Goal: Obtain resource: Download file/media

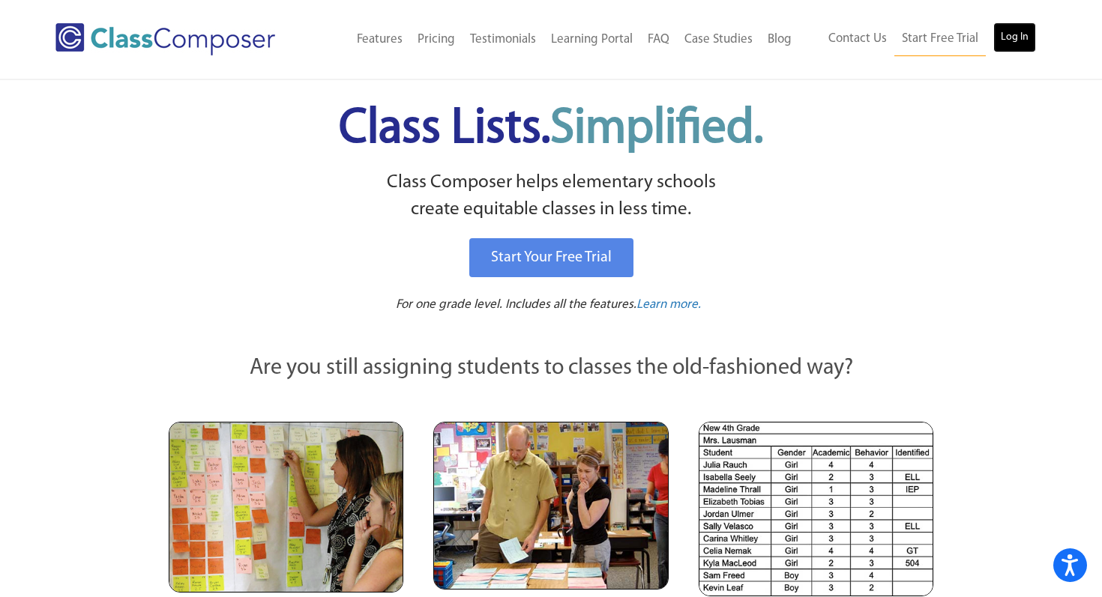
click at [1014, 44] on link "Log In" at bounding box center [1014, 37] width 43 height 30
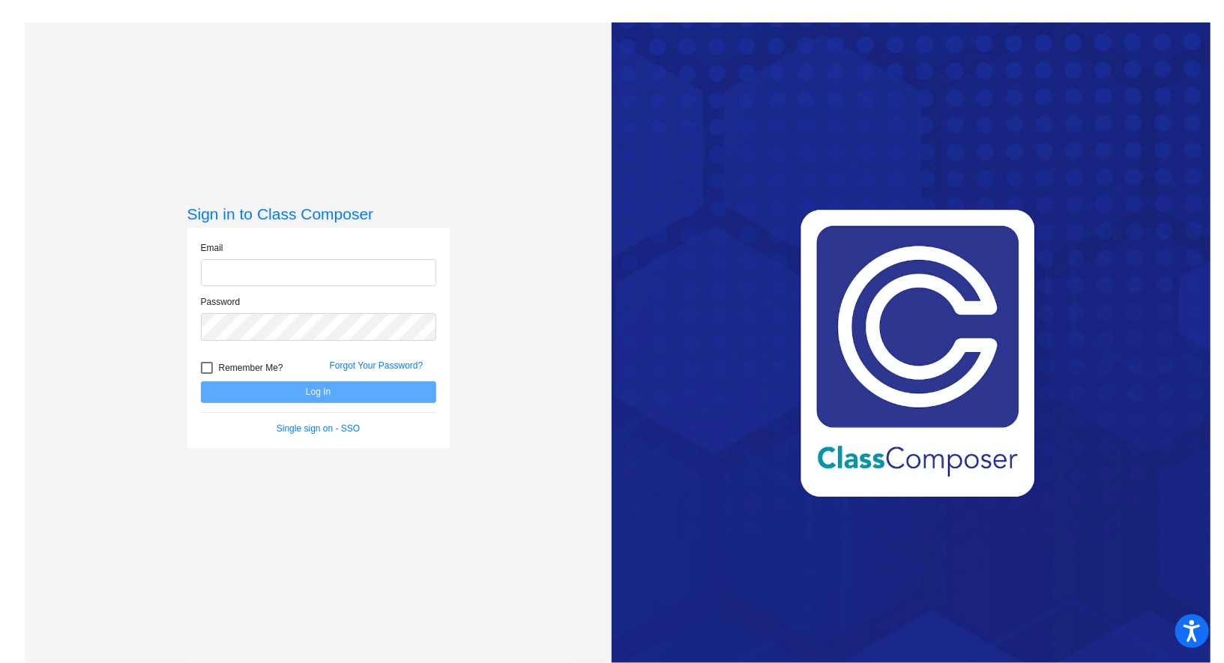
type input "[PERSON_NAME][EMAIL_ADDRESS][PERSON_NAME][DOMAIN_NAME]"
click at [316, 392] on button "Log In" at bounding box center [318, 393] width 235 height 22
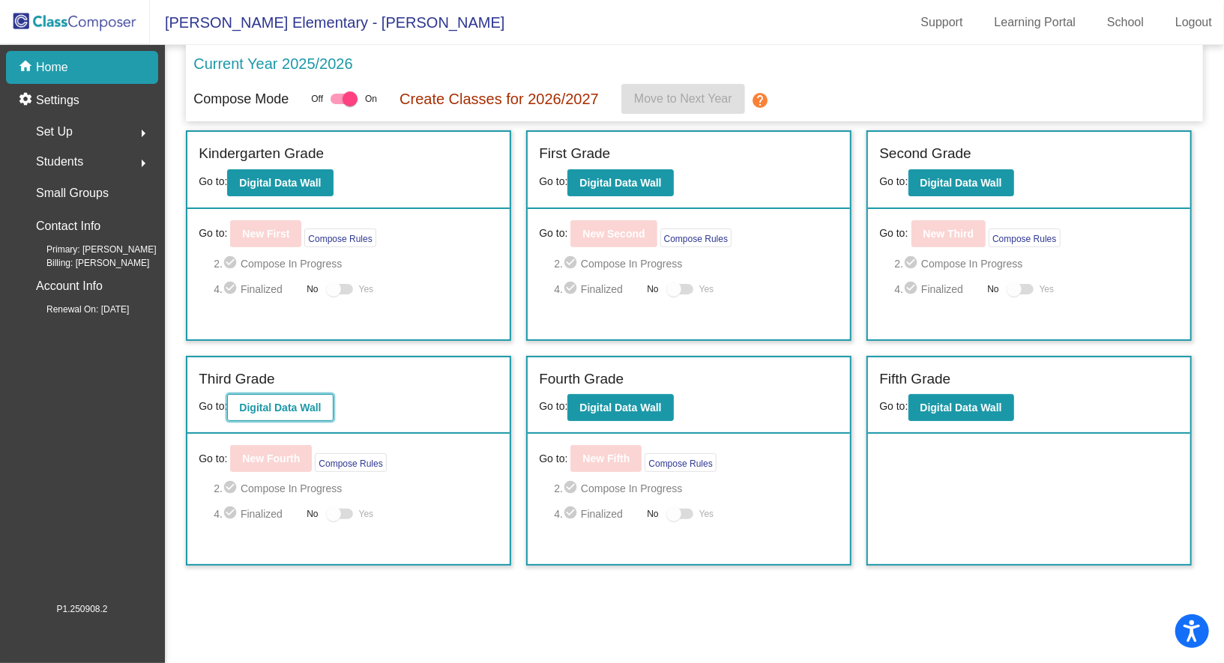
click at [283, 404] on b "Digital Data Wall" at bounding box center [280, 408] width 82 height 12
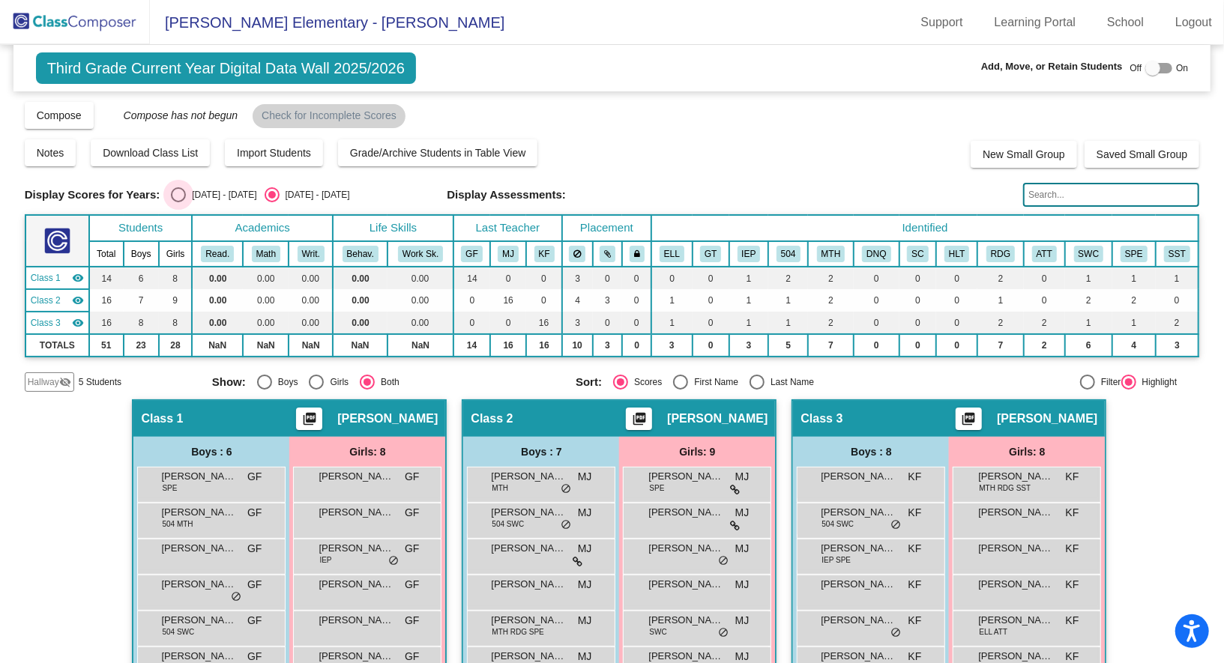
click at [178, 198] on div "Select an option" at bounding box center [178, 194] width 15 height 15
click at [178, 202] on input "[DATE] - [DATE]" at bounding box center [178, 202] width 1 height 1
radio input "true"
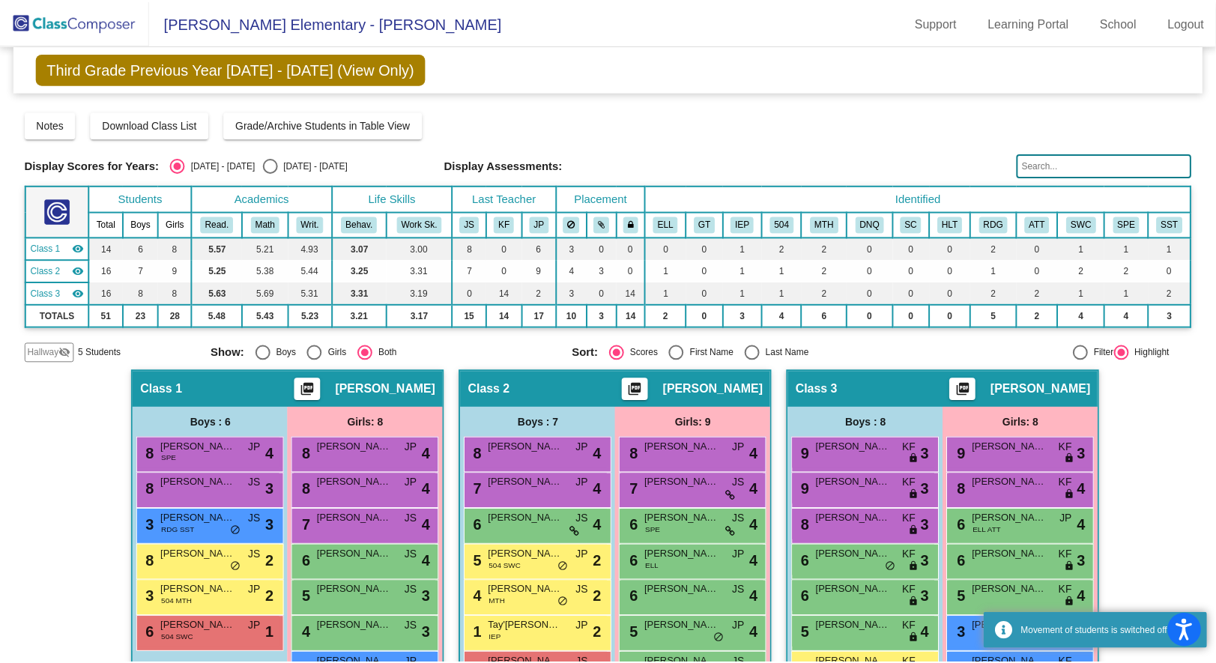
scroll to position [118, 0]
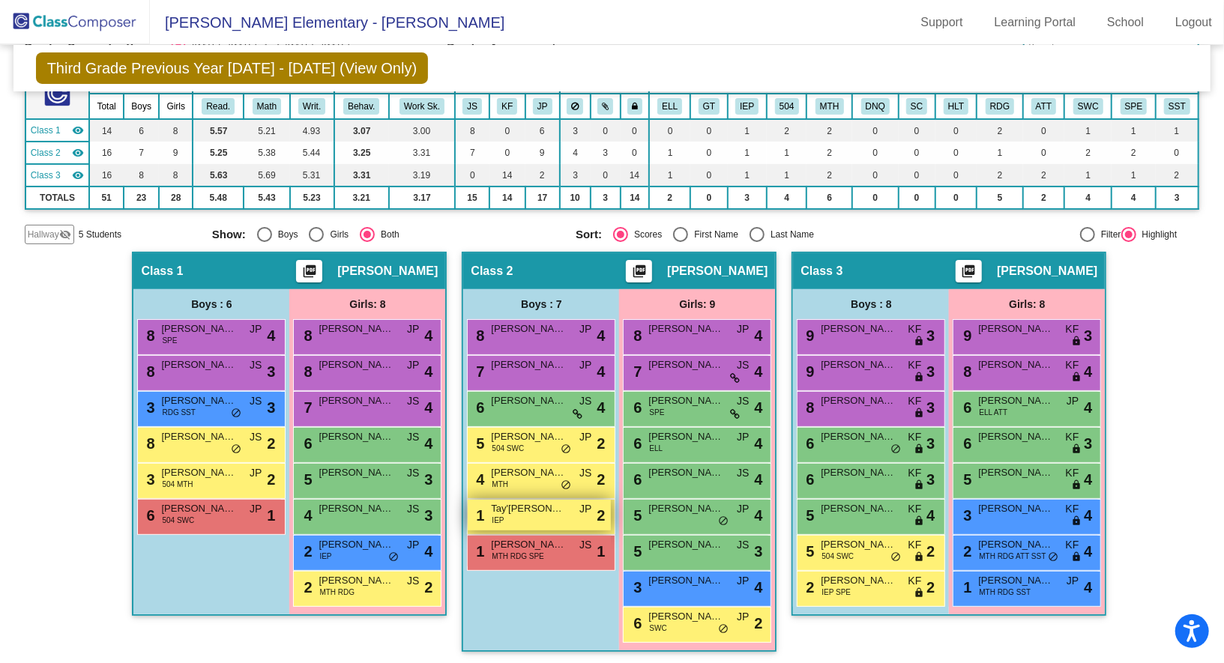
click at [548, 514] on div "1 Tay'[PERSON_NAME] IEP JP lock do_not_disturb_alt 2" at bounding box center [539, 515] width 143 height 31
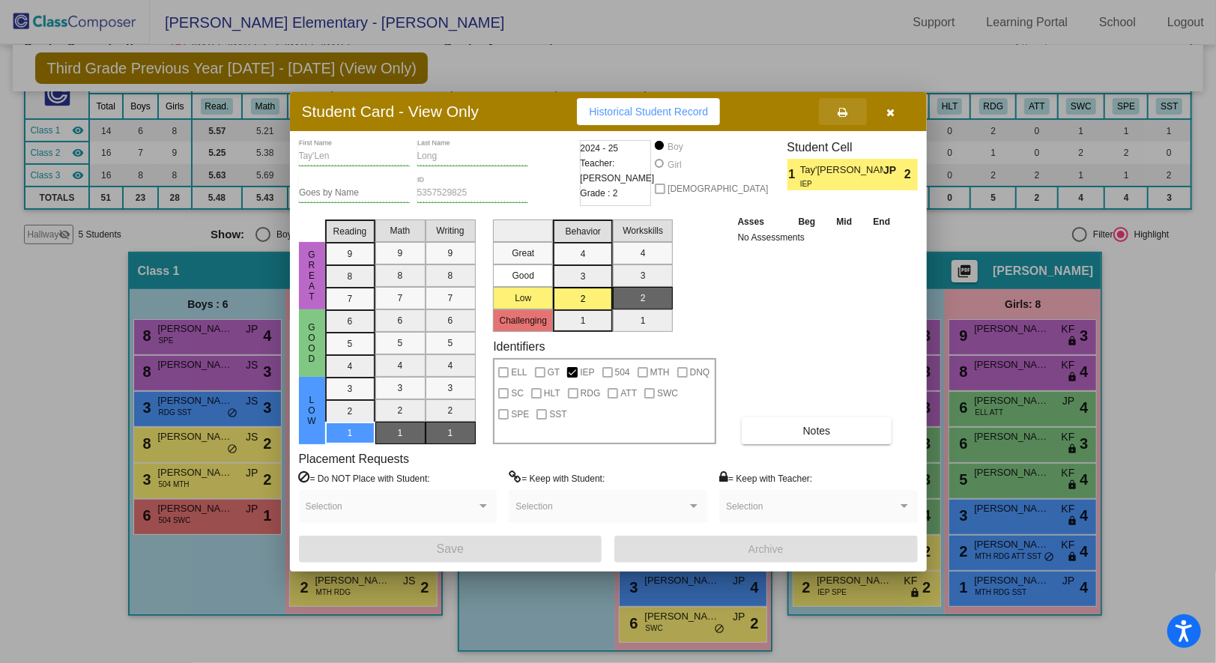
click at [845, 113] on icon at bounding box center [843, 112] width 10 height 10
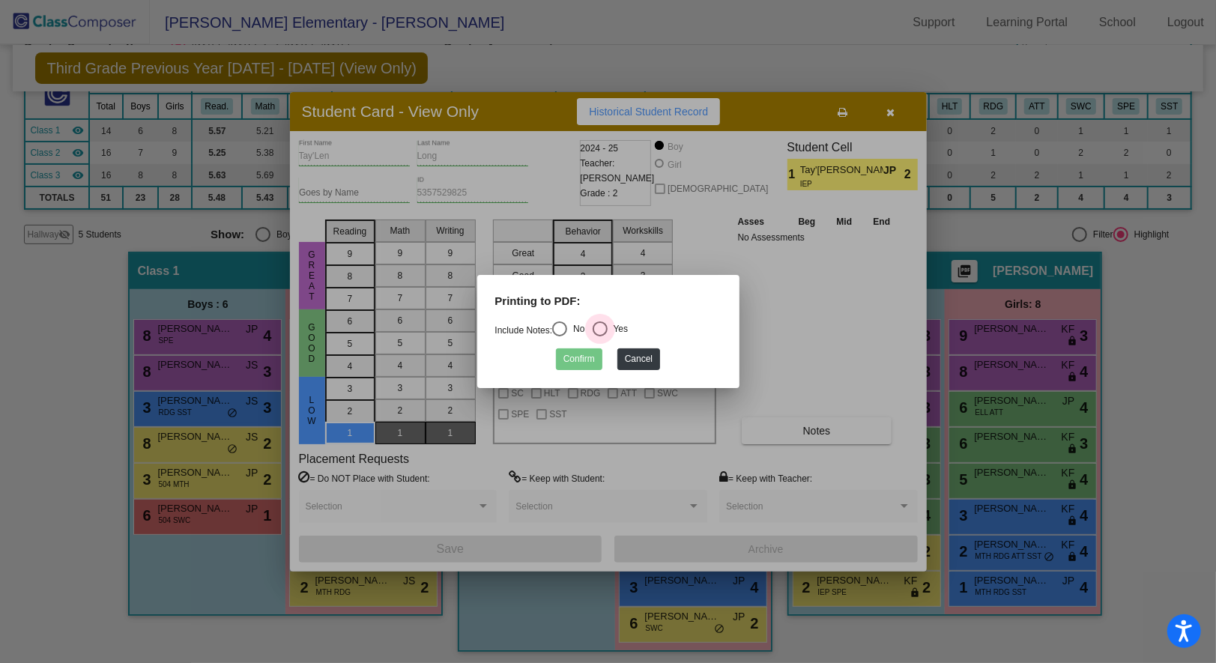
click at [607, 329] on div "Select an option" at bounding box center [600, 329] width 15 height 15
click at [600, 337] on input "Yes" at bounding box center [600, 337] width 1 height 1
radio input "true"
click at [574, 364] on button "Confirm" at bounding box center [579, 360] width 46 height 22
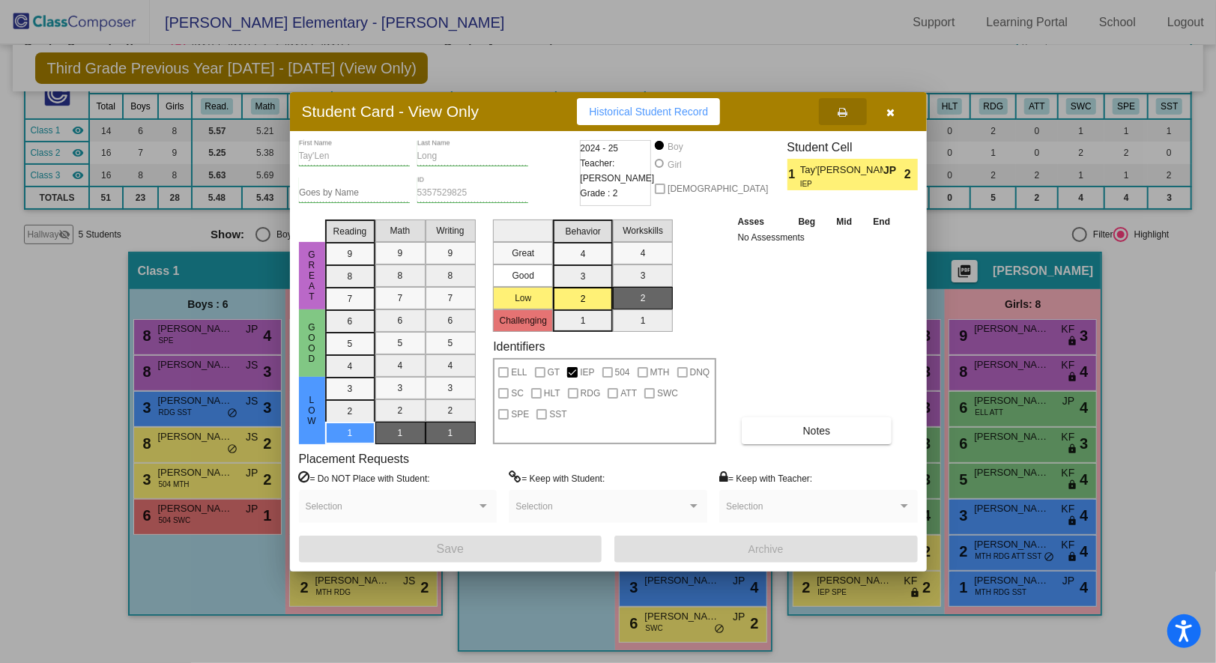
click at [887, 115] on icon "button" at bounding box center [891, 112] width 8 height 10
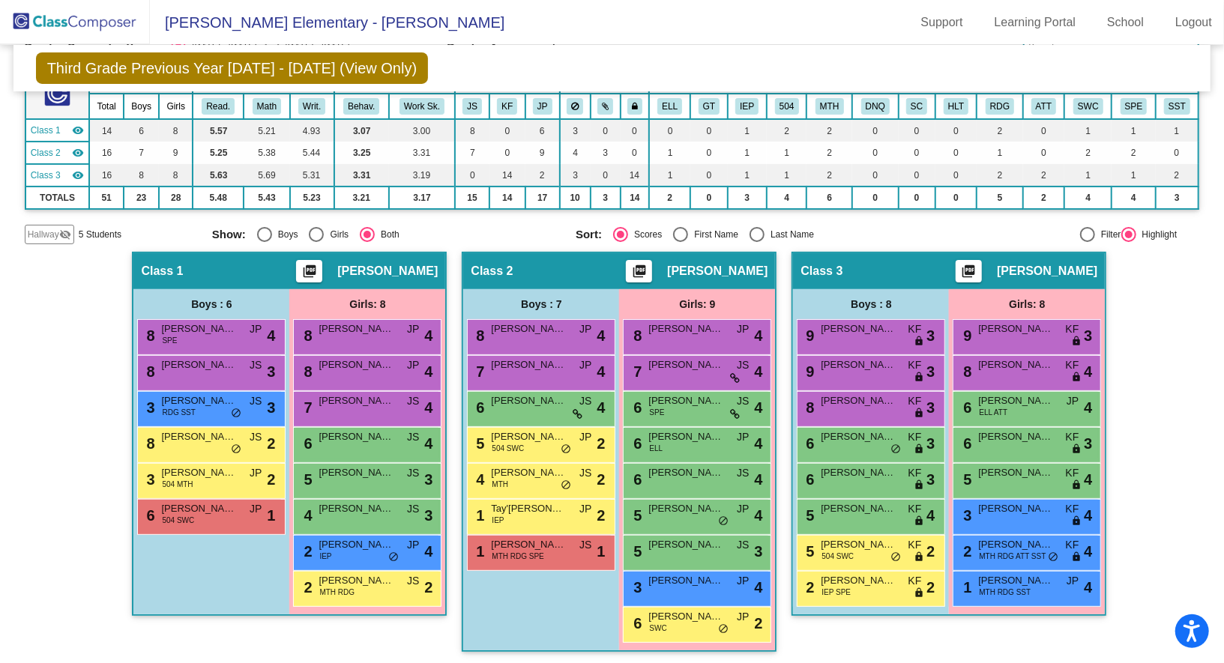
click at [1130, 408] on div "Hallway - Hallway Class picture_as_pdf Add Student First Name Last Name Student…" at bounding box center [612, 459] width 1175 height 415
click at [516, 515] on div "1 Tay'[PERSON_NAME] IEP JP lock do_not_disturb_alt 2" at bounding box center [539, 515] width 143 height 31
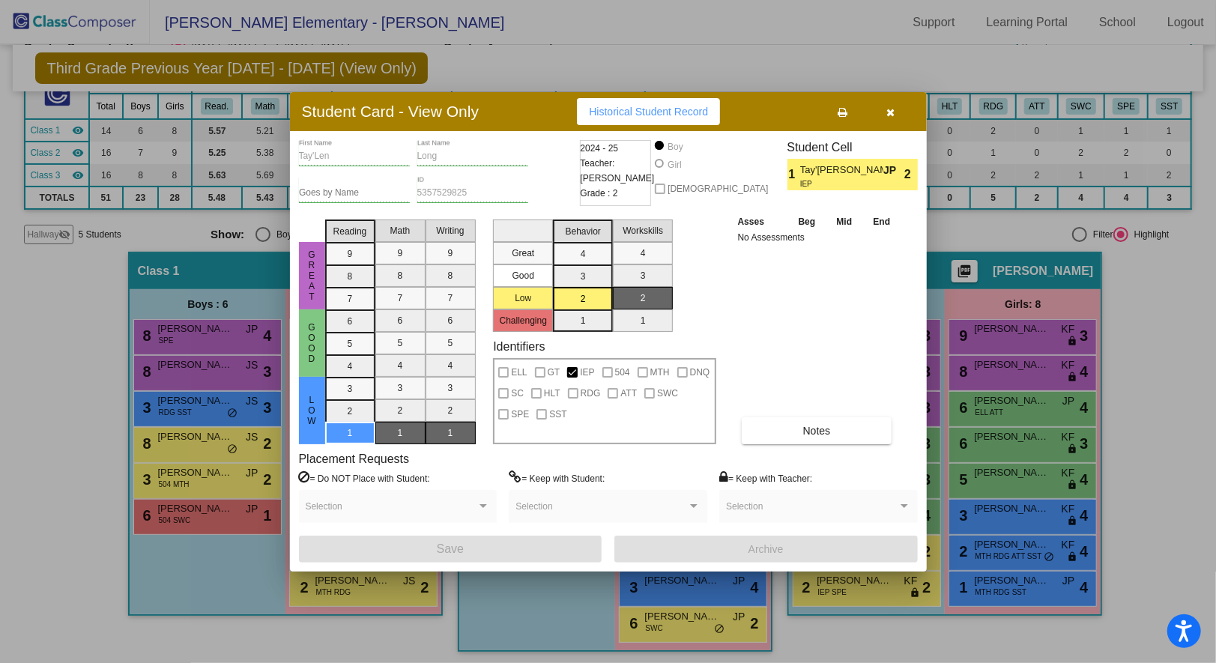
click at [839, 109] on icon at bounding box center [843, 112] width 10 height 10
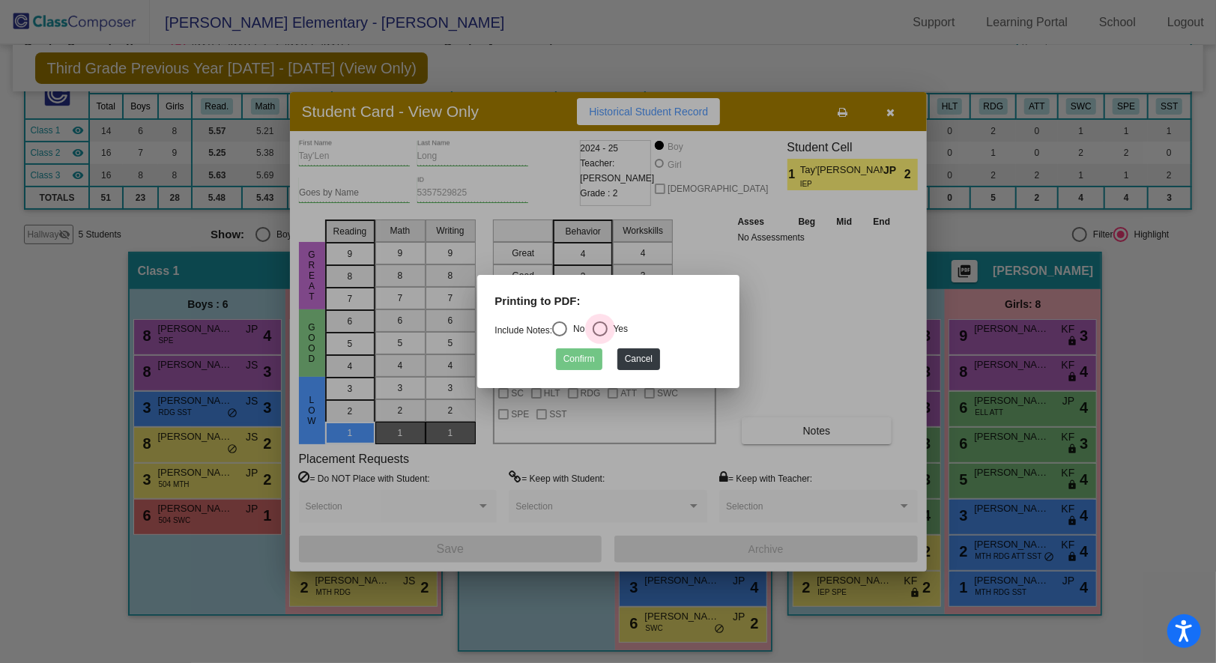
click at [607, 324] on div "Select an option" at bounding box center [600, 329] width 15 height 15
click at [600, 337] on input "Yes" at bounding box center [600, 337] width 1 height 1
radio input "true"
click at [580, 359] on button "Confirm" at bounding box center [579, 360] width 46 height 22
